Goal: Task Accomplishment & Management: Manage account settings

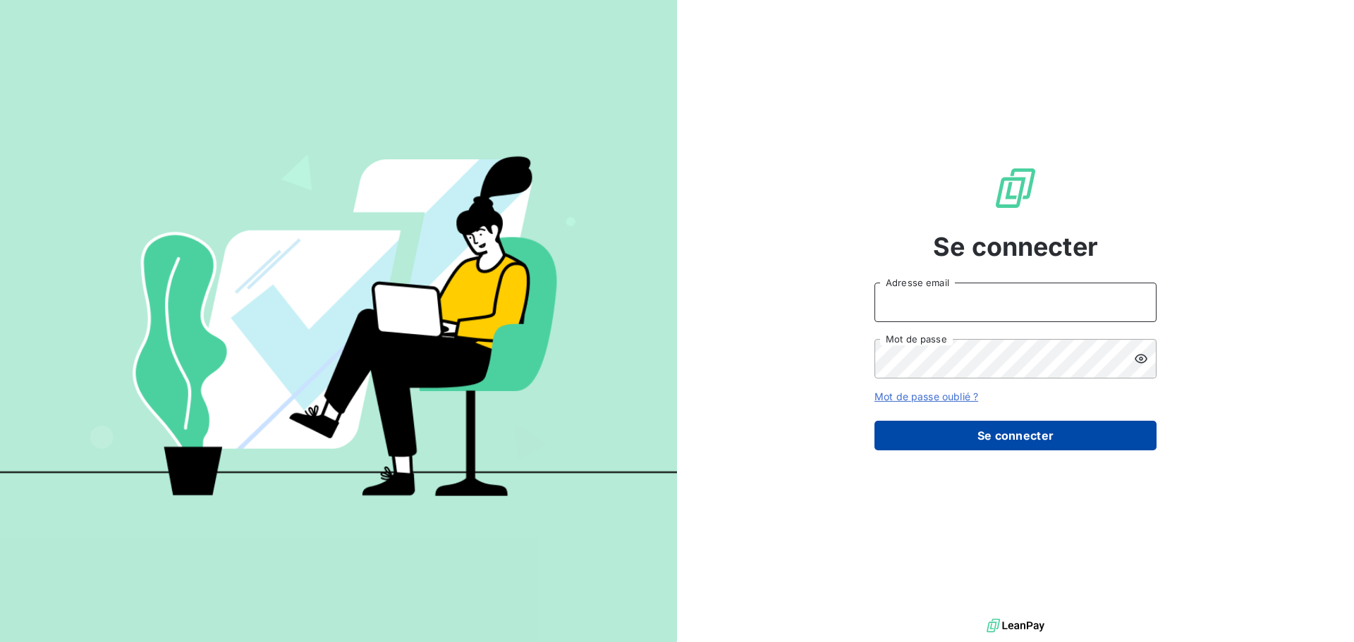
type input "[EMAIL_ADDRESS][DOMAIN_NAME]"
click at [954, 429] on button "Se connecter" at bounding box center [1015, 436] width 282 height 30
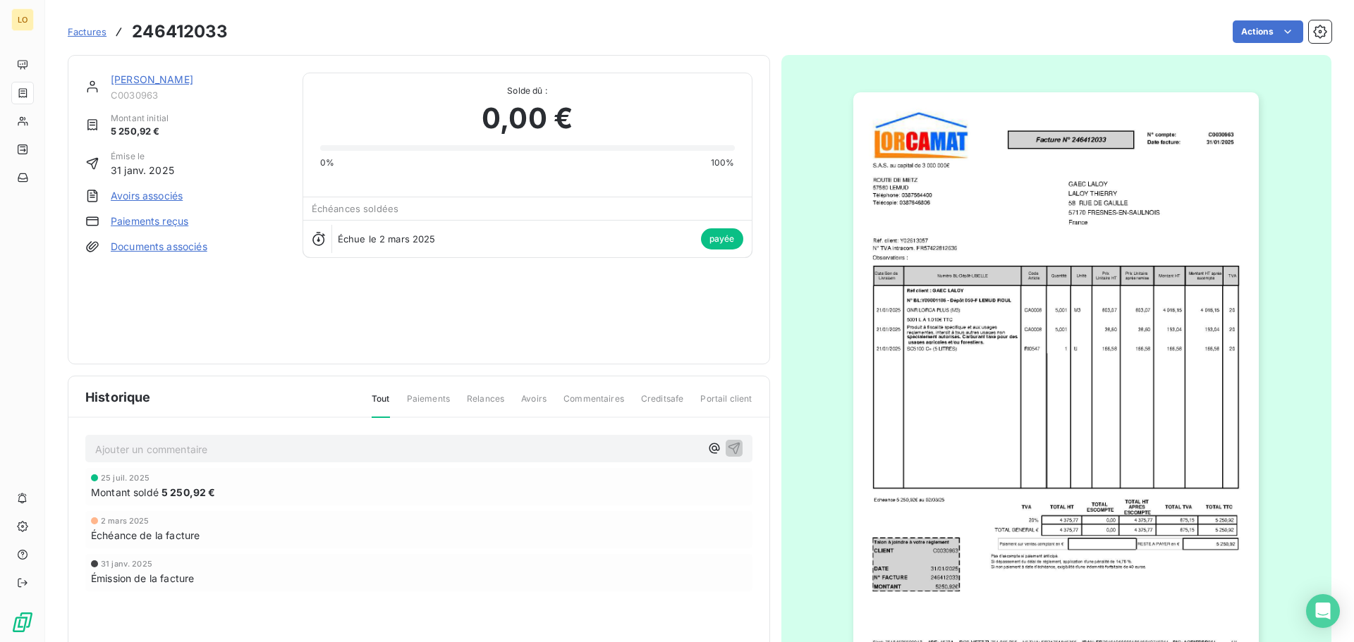
click at [284, 498] on div "Montant soldé 5 250,92 €" at bounding box center [419, 492] width 656 height 15
click at [78, 25] on link "Factures" at bounding box center [87, 32] width 39 height 14
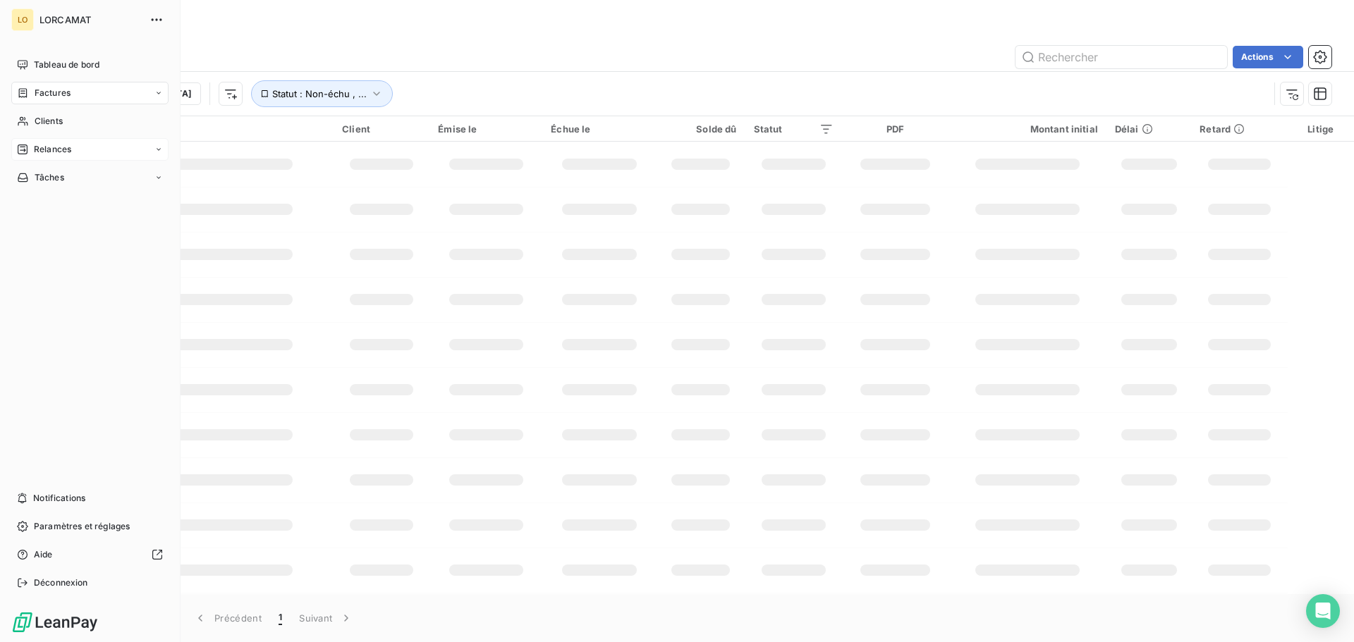
click at [25, 146] on icon at bounding box center [22, 149] width 11 height 11
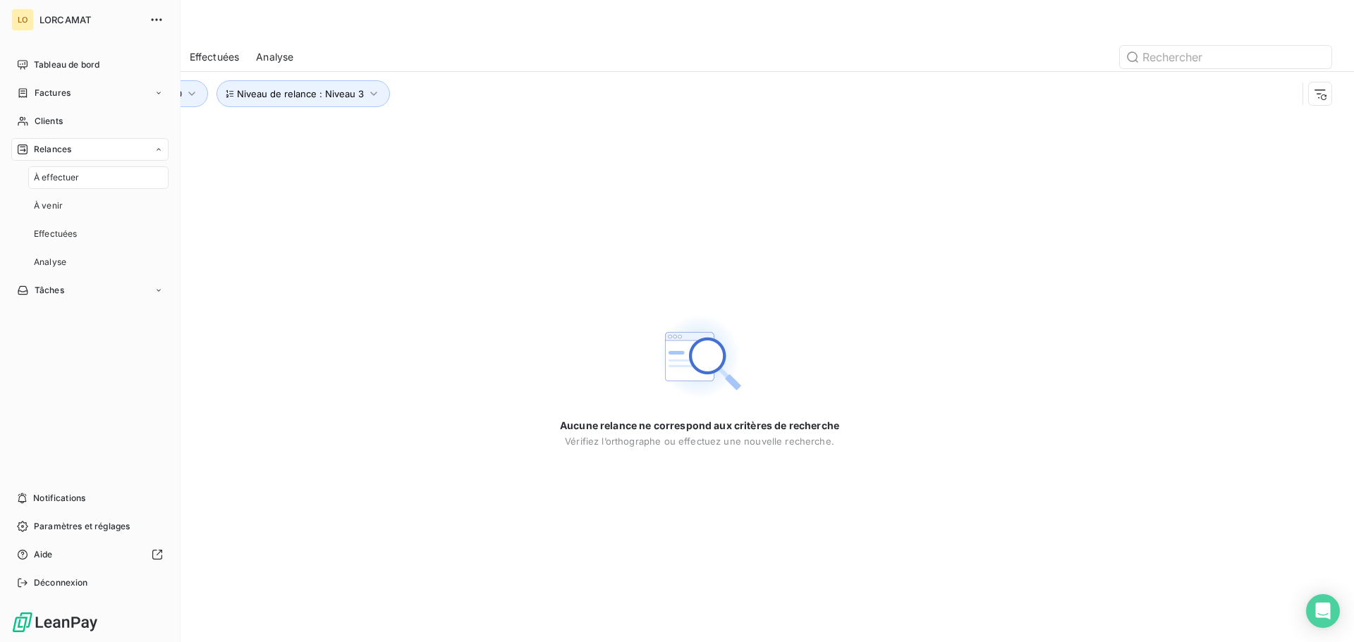
click at [55, 178] on span "À effectuer" at bounding box center [57, 177] width 46 height 13
click at [145, 157] on div "Relances" at bounding box center [89, 149] width 157 height 23
click at [115, 207] on div "À venir" at bounding box center [98, 206] width 140 height 23
